Goal: Answer question/provide support

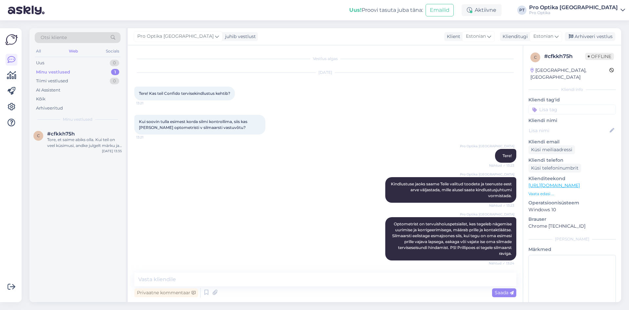
scroll to position [125, 0]
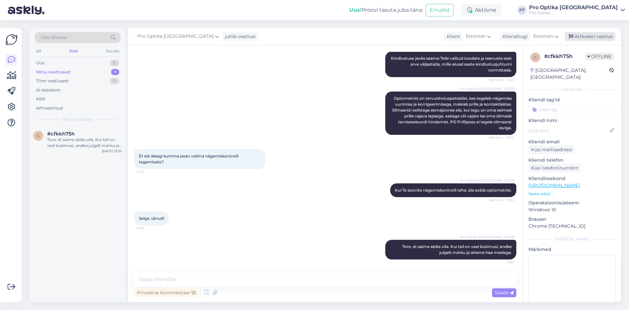
click at [592, 38] on div "Arhiveeri vestlus" at bounding box center [590, 36] width 50 height 9
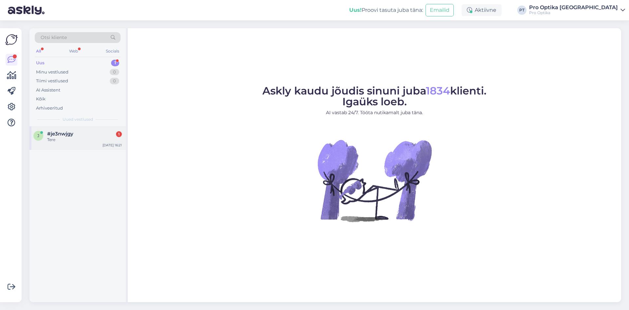
click at [85, 142] on div "Tere" at bounding box center [84, 140] width 75 height 6
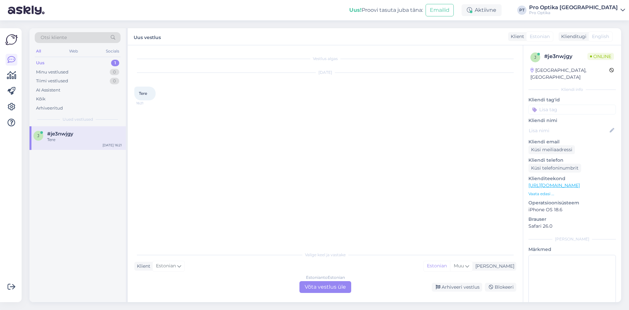
click at [311, 288] on div "Estonian to Estonian Võta vestlus üle" at bounding box center [325, 287] width 52 height 12
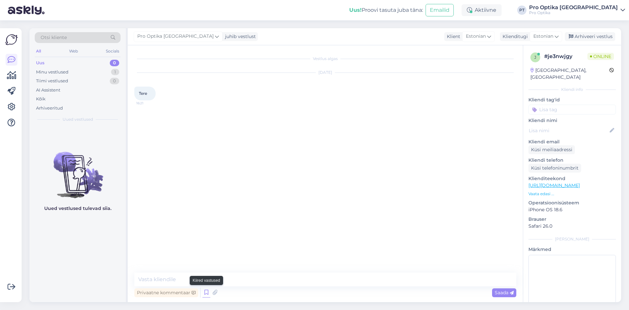
click at [203, 292] on icon at bounding box center [206, 292] width 8 height 10
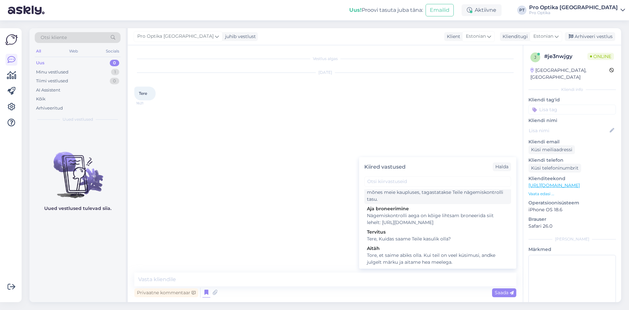
scroll to position [164, 0]
drag, startPoint x: 414, startPoint y: 236, endPoint x: 426, endPoint y: 245, distance: 14.4
click at [414, 232] on div "Tervitus" at bounding box center [438, 228] width 142 height 7
type textarea "Tere, Kuidas saame Teile kasulik olla?"
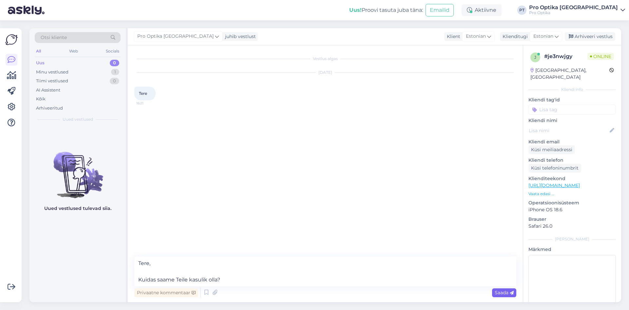
click at [501, 293] on span "Saada" at bounding box center [504, 292] width 19 height 6
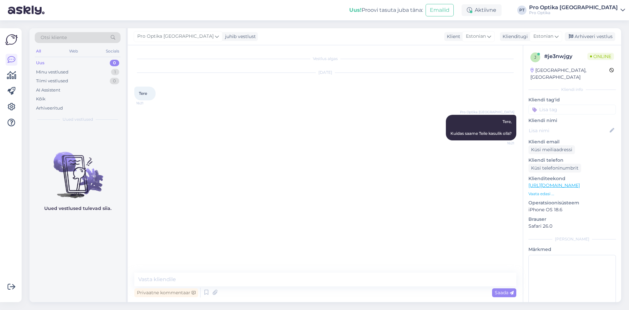
click at [105, 224] on div "Uued vestlused tulevad siia." at bounding box center [77, 214] width 96 height 176
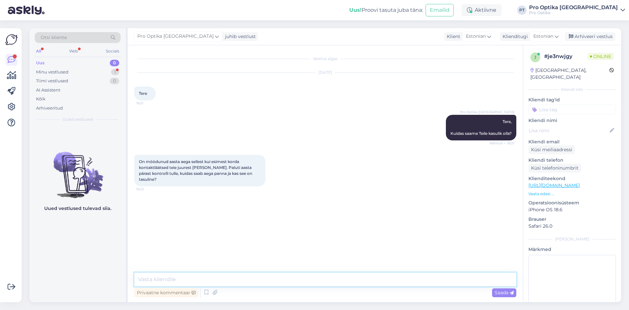
click at [287, 280] on textarea at bounding box center [325, 279] width 382 height 14
type textarea "Selle jaoks broneerige palun korduv kontaktläätsede määramine."
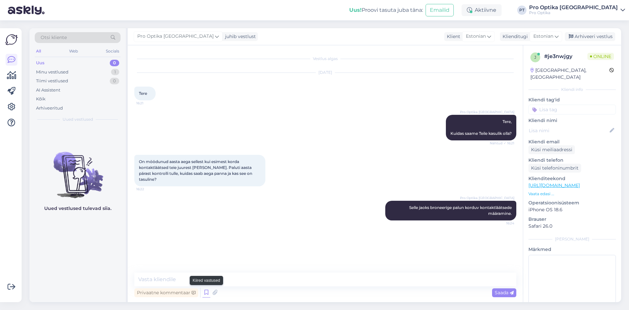
click at [207, 294] on icon at bounding box center [206, 292] width 8 height 10
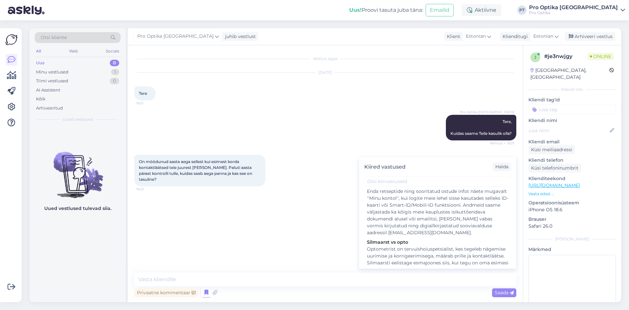
scroll to position [131, 0]
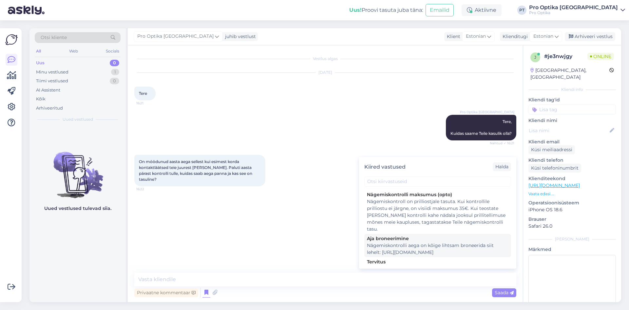
click at [393, 252] on div "Nägemiskontrolli aega on kõige lihtsam broneerida siit lehelt: https://www.proo…" at bounding box center [438, 249] width 142 height 14
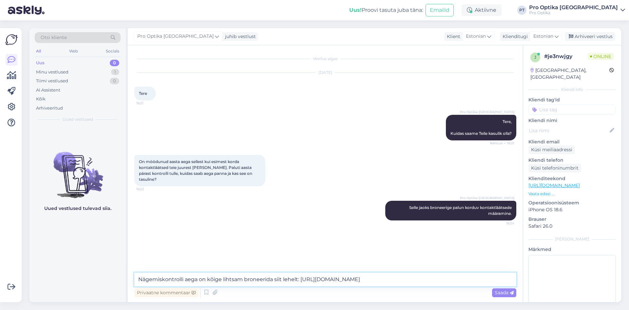
drag, startPoint x: 187, startPoint y: 279, endPoint x: 133, endPoint y: 279, distance: 54.4
click at [133, 279] on div "Vestlus algas Sep 22 2025 Tere 16:21 Pro Optika Tallinn Tere, Kuidas saame Teil…" at bounding box center [325, 173] width 395 height 257
type textarea "Aega on kõige lihtsam broneerida siit lehelt: https://www.prooptika.ee/broneeri…"
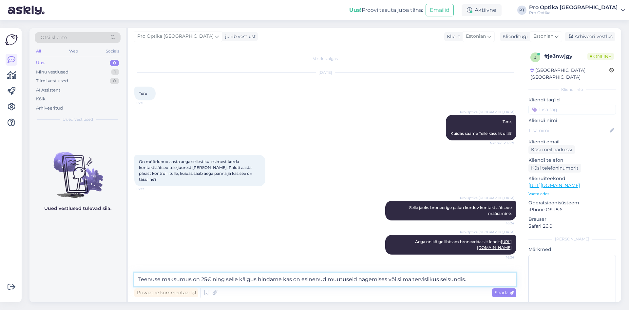
type textarea "Teenuse maksumus on 25€ ning selle käigus hindame kas on esinenud muutuseid näg…"
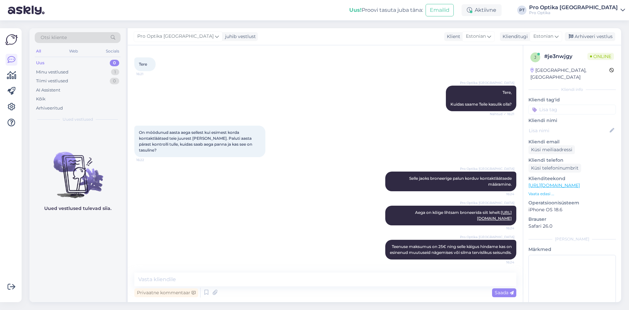
click at [113, 253] on div "Uued vestlused tulevad siia." at bounding box center [77, 214] width 96 height 176
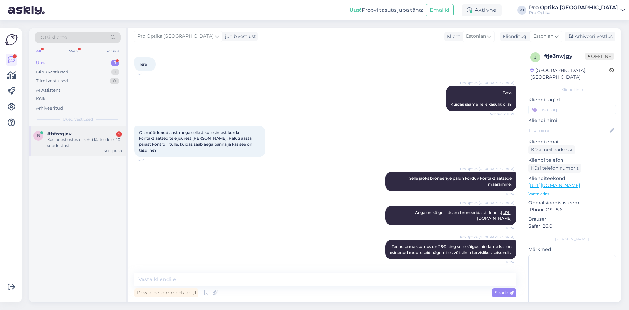
click at [87, 140] on div "Kas poest ostes ei kehti läätsedele -10 soodustust" at bounding box center [84, 143] width 75 height 12
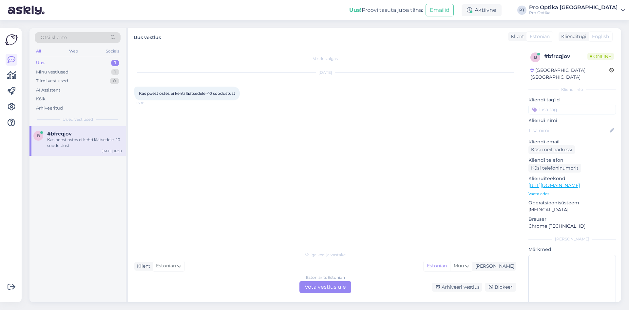
scroll to position [0, 0]
click at [313, 282] on div "Estonian to Estonian Võta vestlus üle" at bounding box center [325, 287] width 52 height 12
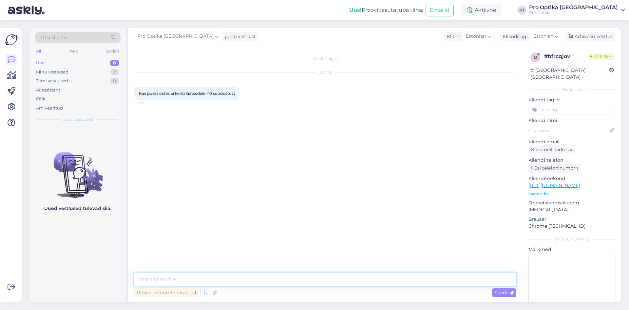
click at [209, 275] on textarea at bounding box center [325, 279] width 382 height 14
type textarea "Tere!"
type textarea "Veebipoes ja kaupluses koha peal kehtivad samad soodused."
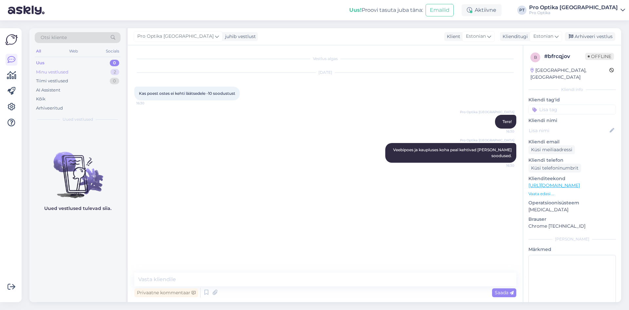
click at [80, 73] on div "Minu vestlused 2" at bounding box center [78, 71] width 86 height 9
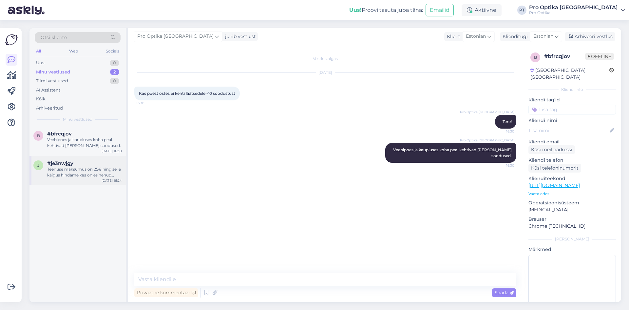
click at [71, 167] on div "Teenuse maksumus on 25€ ning selle käigus hindame kas on esinenud muutuseid näg…" at bounding box center [84, 172] width 75 height 12
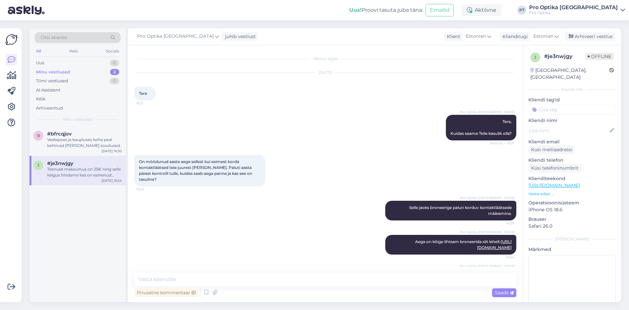
scroll to position [29, 0]
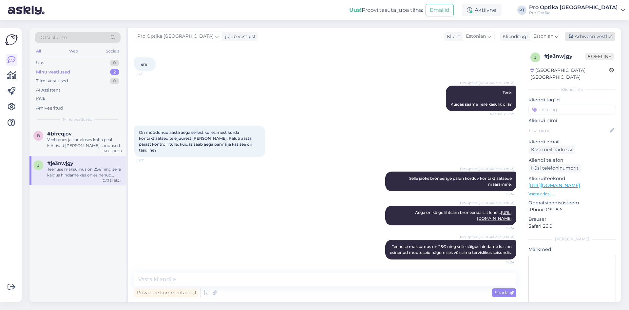
click at [579, 37] on div "Arhiveeri vestlus" at bounding box center [590, 36] width 50 height 9
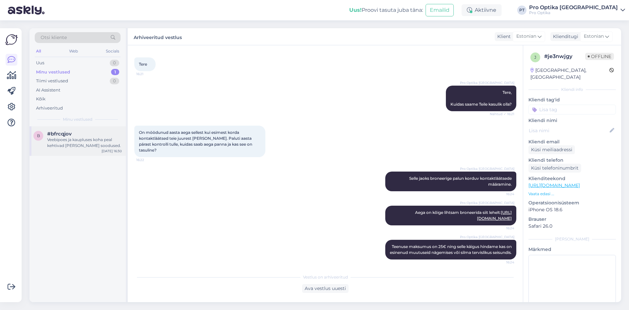
click at [68, 147] on div "Veebipoes ja kaupluses koha peal kehtivad samad soodused." at bounding box center [84, 143] width 75 height 12
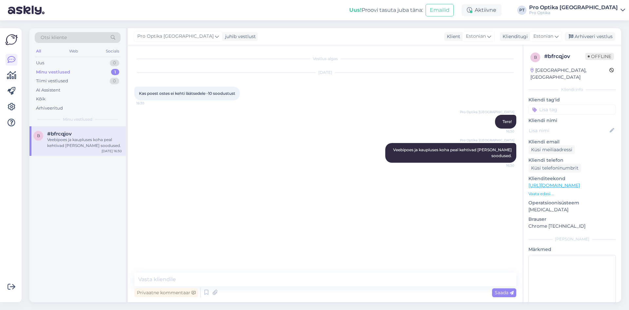
click at [583, 42] on div "Pro Optika Tallinn juhib vestlust Klient Estonian Klienditugi Estonian Arhiveer…" at bounding box center [374, 36] width 493 height 17
click at [578, 33] on div "Arhiveeri vestlus" at bounding box center [590, 36] width 50 height 9
